Goal: Task Accomplishment & Management: Manage account settings

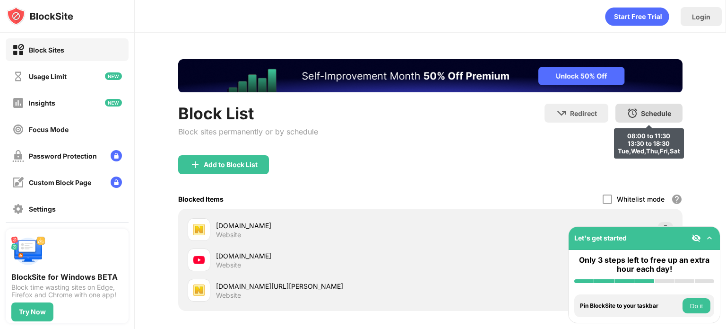
click at [639, 108] on div "Schedule 08:00 to 11:30 13:30 to 18:30 Tue,Wed,Thu,Fri,Sat" at bounding box center [649, 113] width 67 height 19
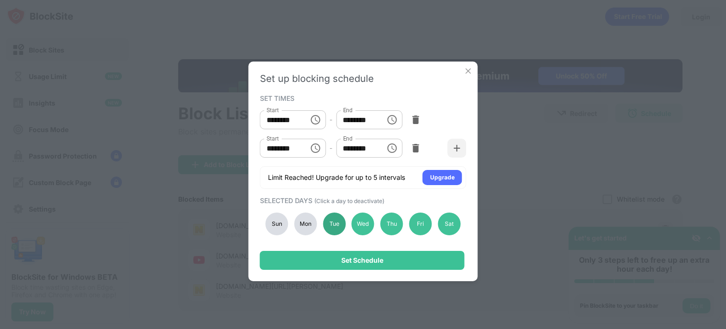
click at [335, 223] on div "Tue" at bounding box center [334, 223] width 23 height 23
click at [303, 227] on div "Mon" at bounding box center [305, 223] width 23 height 23
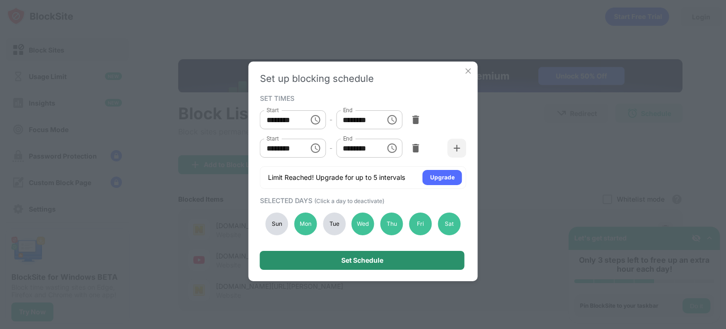
click at [331, 259] on div "Set Schedule" at bounding box center [362, 260] width 205 height 19
